Goal: Information Seeking & Learning: Learn about a topic

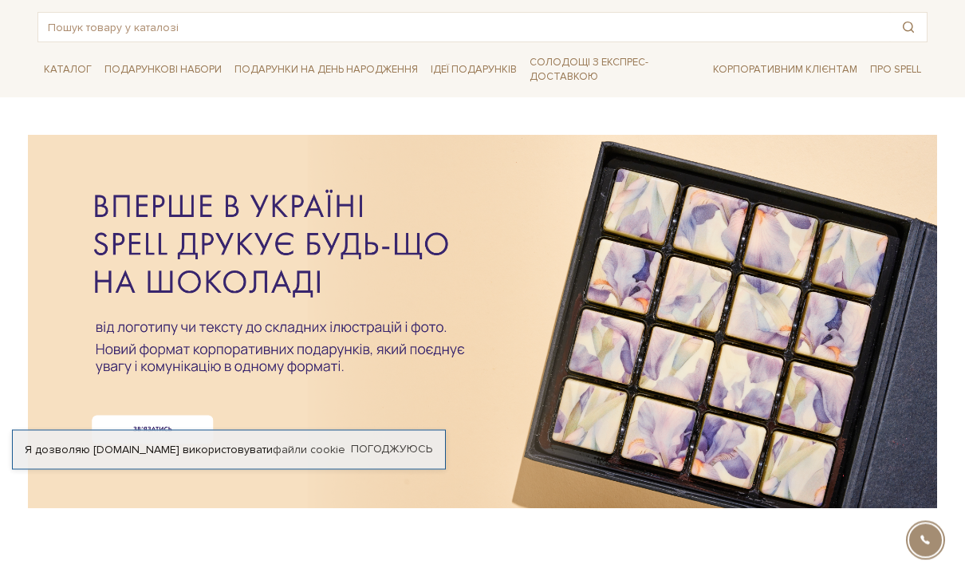
click at [418, 457] on link "Погоджуюсь" at bounding box center [391, 450] width 81 height 14
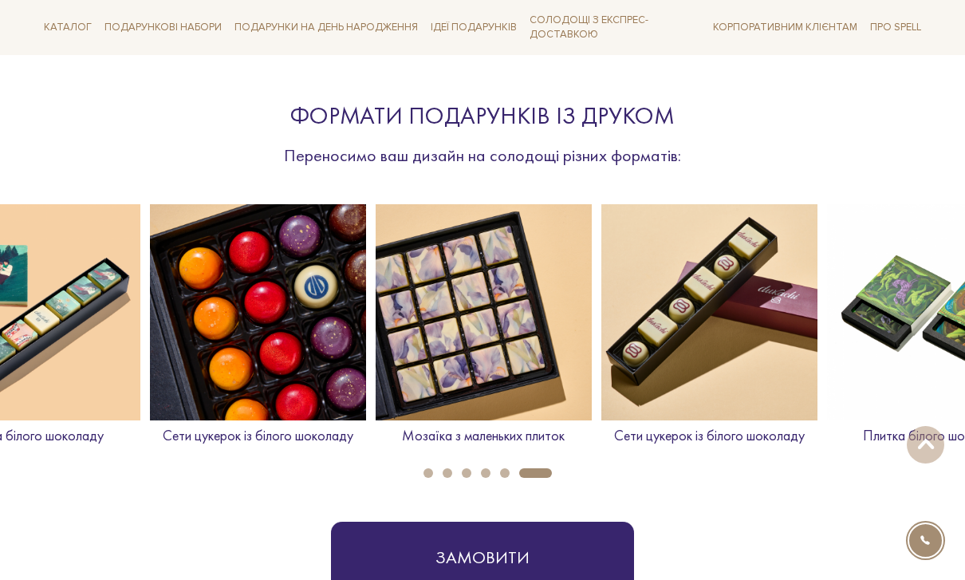
scroll to position [554, 0]
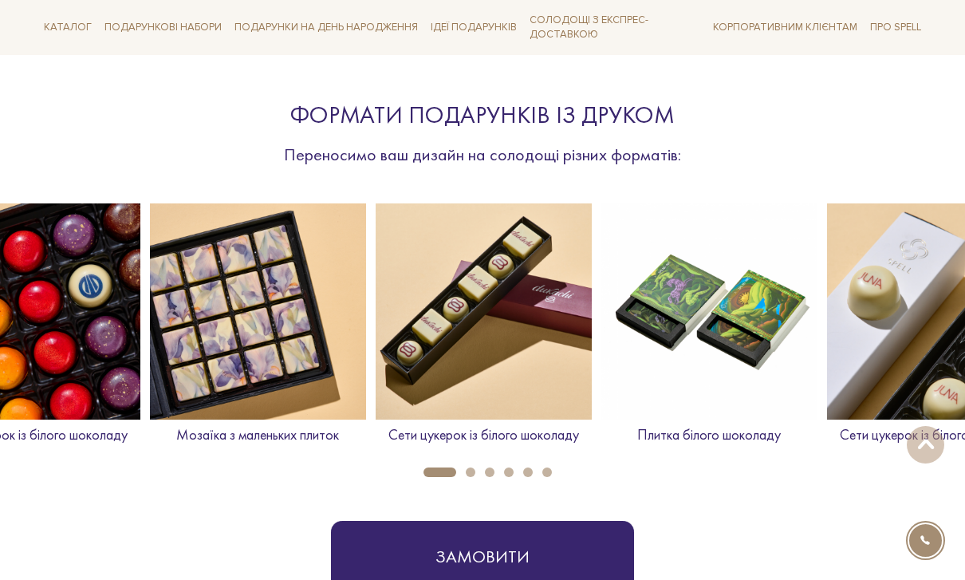
click at [735, 282] on img at bounding box center [709, 311] width 216 height 216
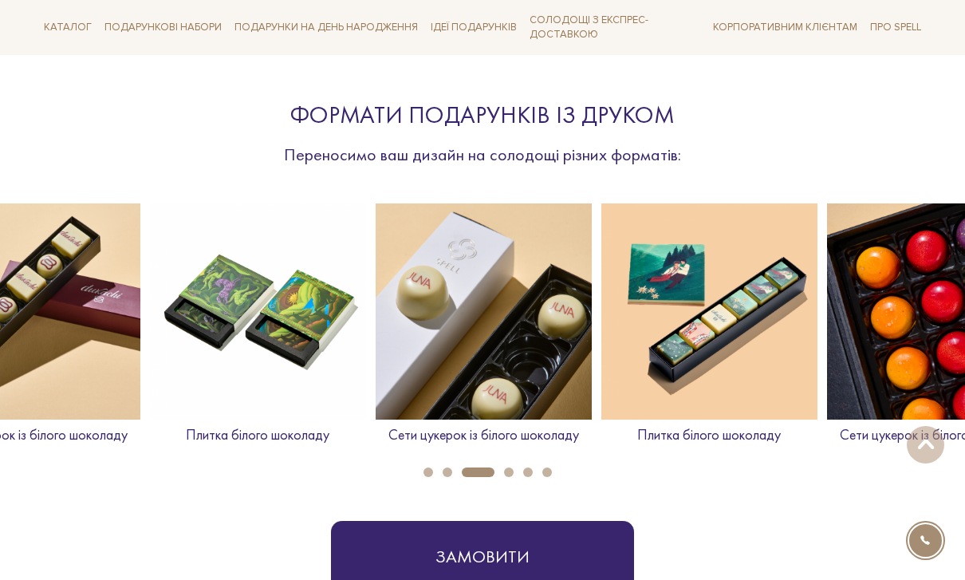
click at [716, 314] on img at bounding box center [709, 311] width 216 height 216
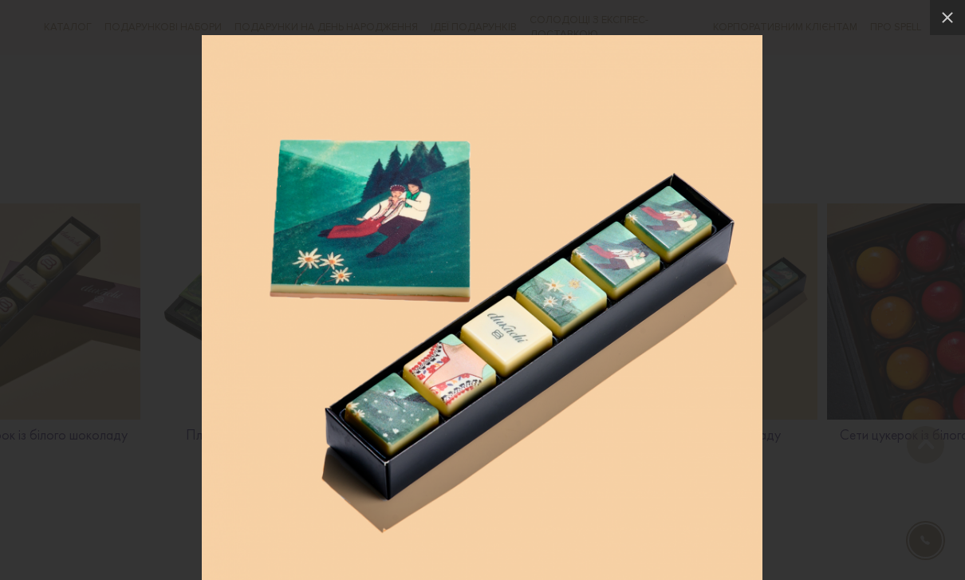
click at [951, 24] on icon at bounding box center [947, 17] width 19 height 19
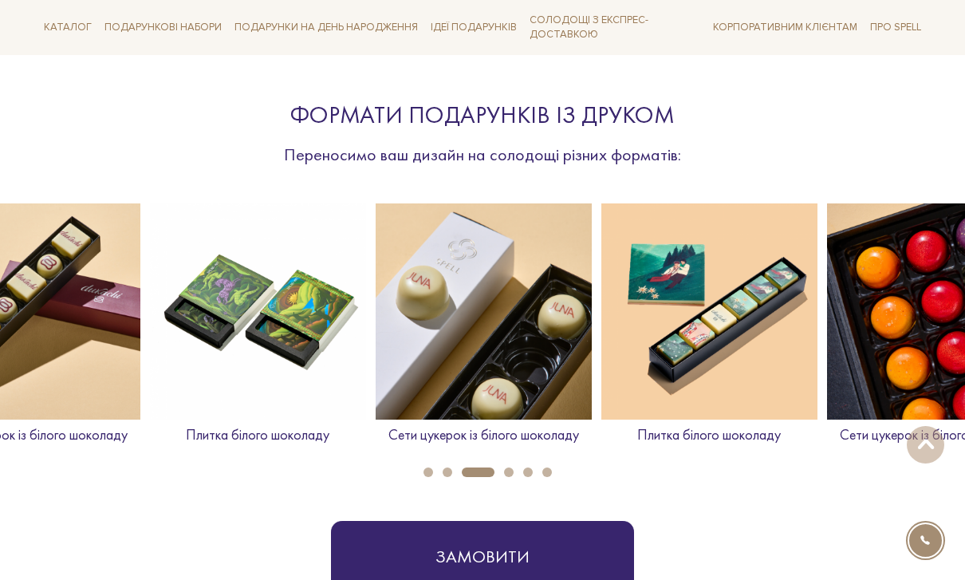
click at [294, 325] on img at bounding box center [258, 311] width 216 height 216
click at [717, 296] on img at bounding box center [709, 311] width 216 height 216
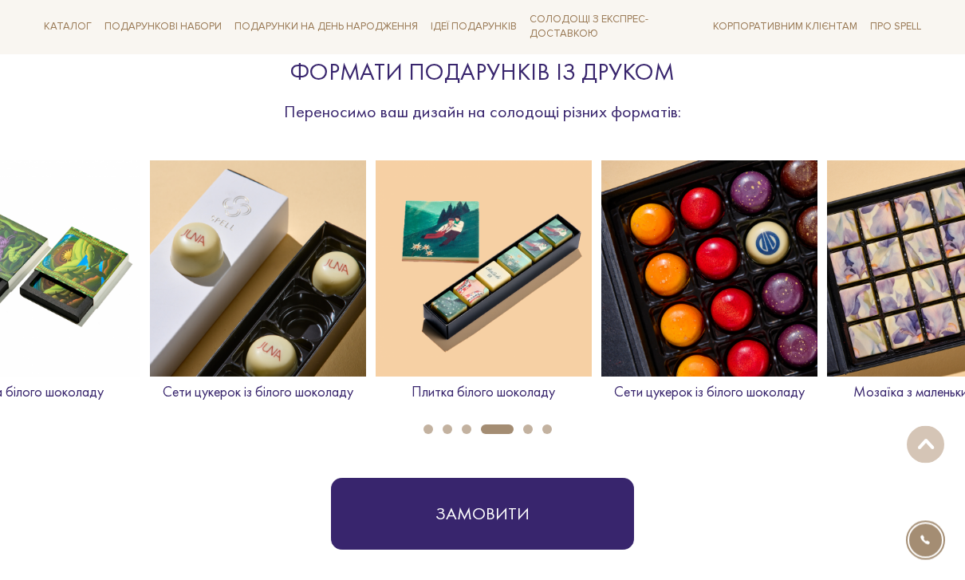
scroll to position [597, 0]
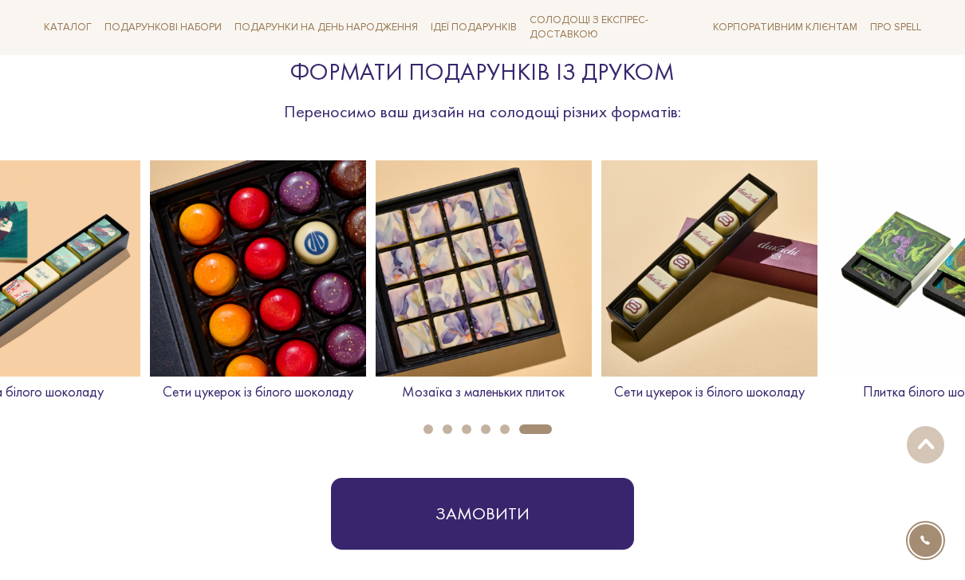
click at [460, 259] on img at bounding box center [484, 268] width 216 height 216
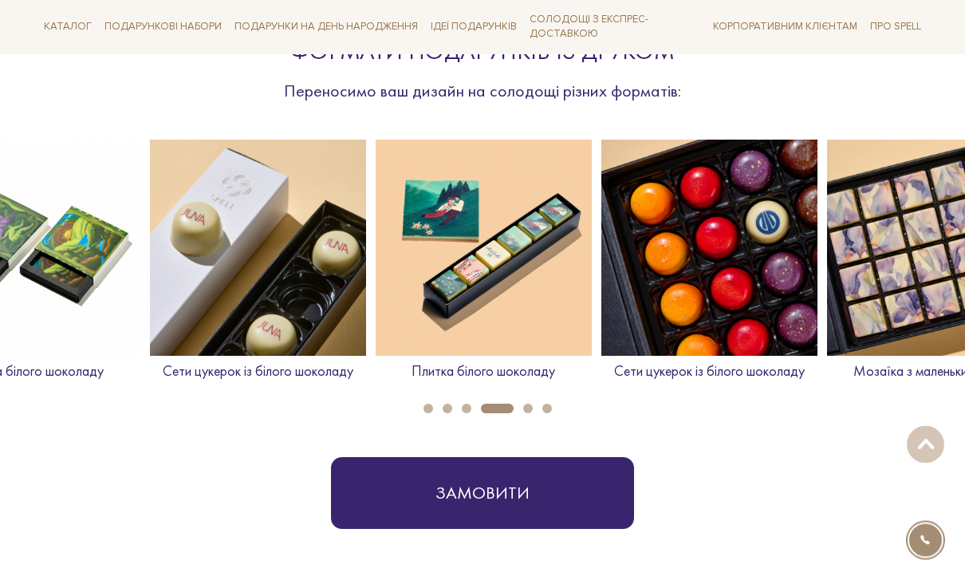
scroll to position [617, 0]
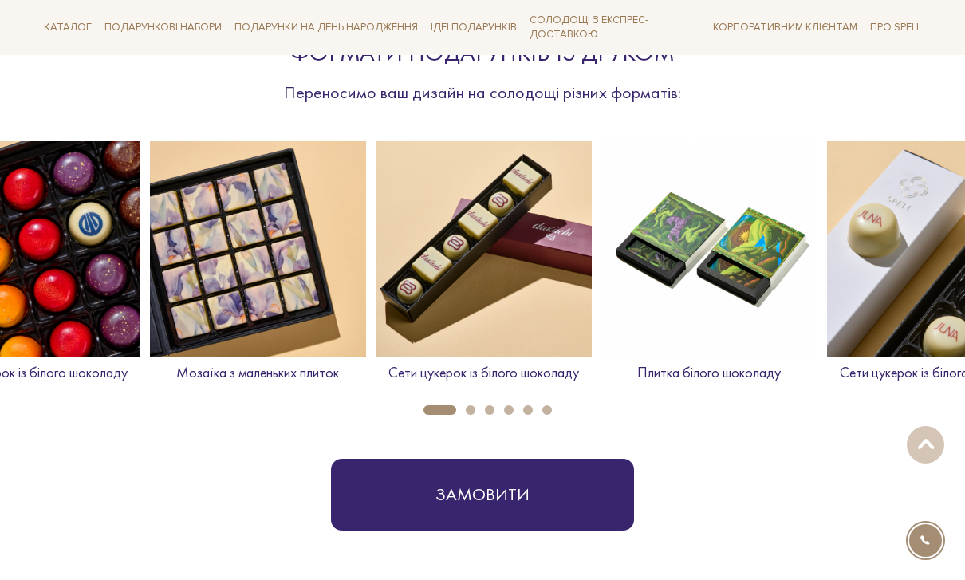
click at [91, 256] on img at bounding box center [32, 249] width 216 height 216
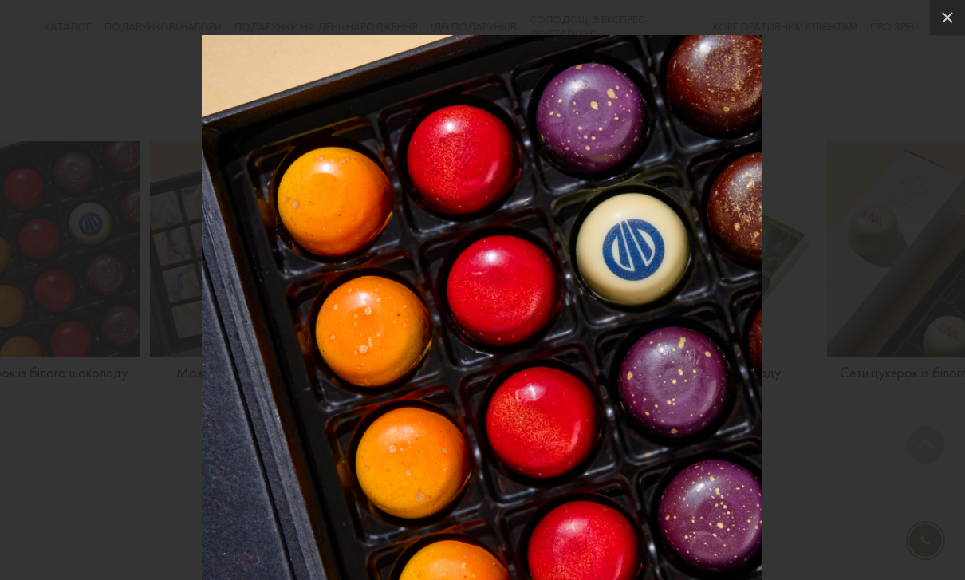
click at [945, 24] on icon at bounding box center [947, 17] width 19 height 19
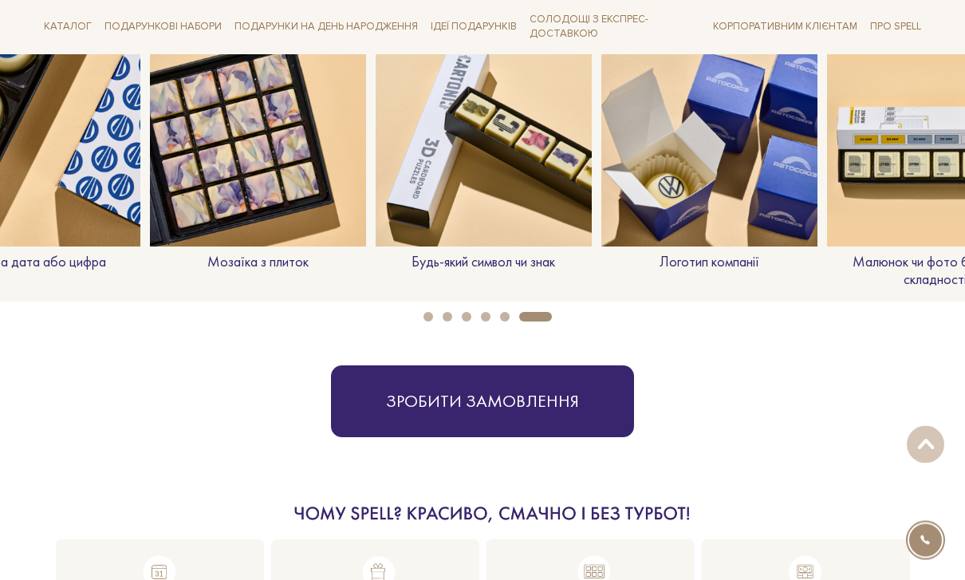
scroll to position [1348, 0]
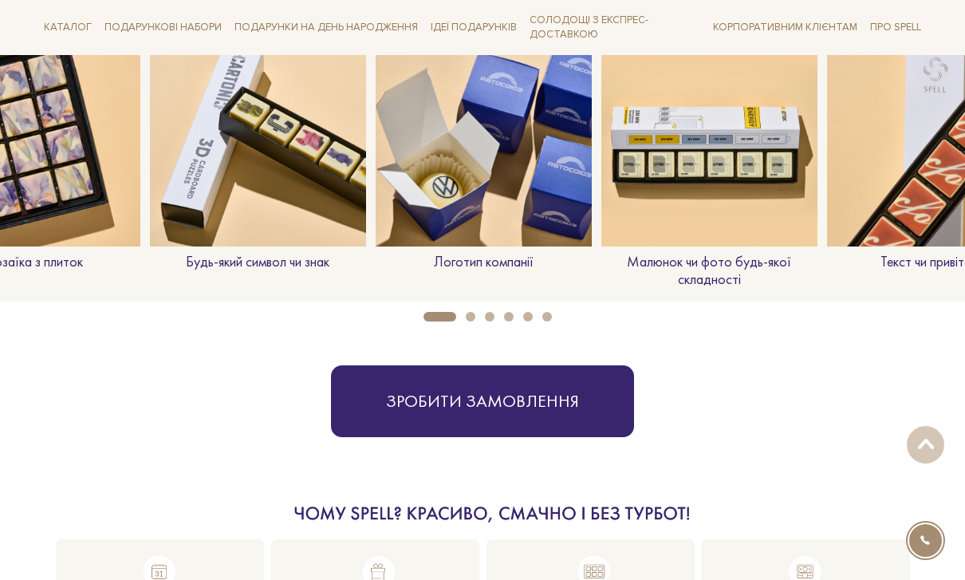
click at [525, 140] on img at bounding box center [484, 138] width 216 height 216
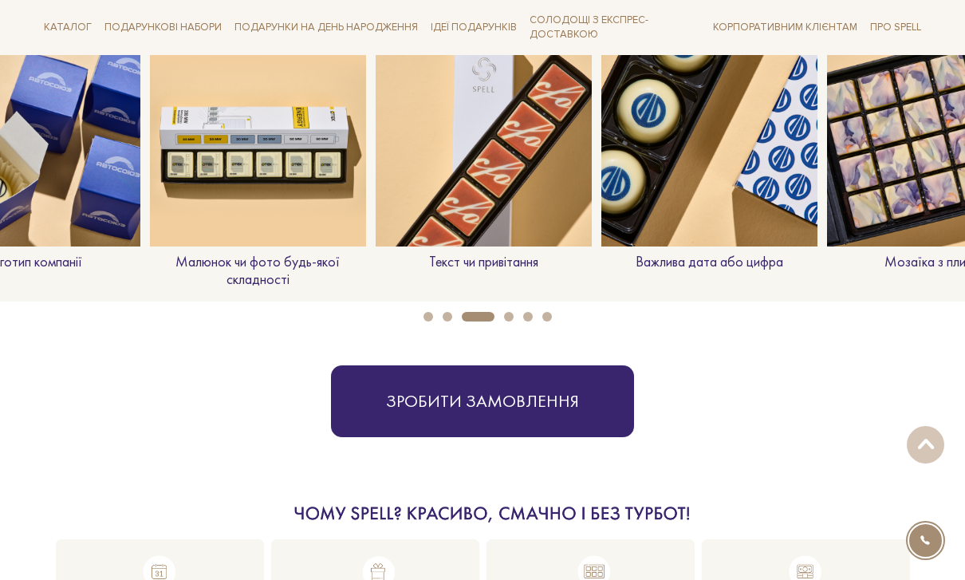
click at [119, 168] on img at bounding box center [32, 138] width 216 height 216
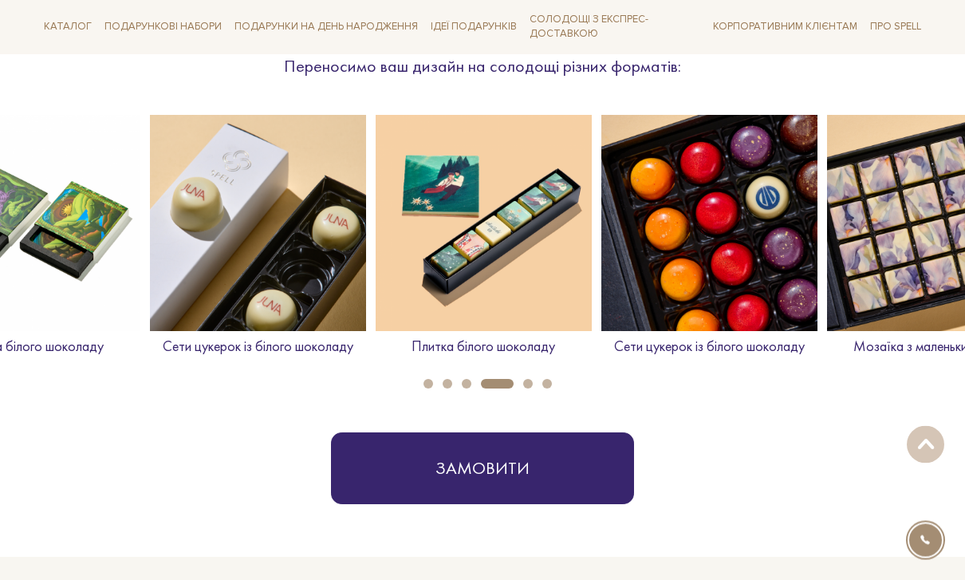
scroll to position [597, 0]
